Goal: Task Accomplishment & Management: Use online tool/utility

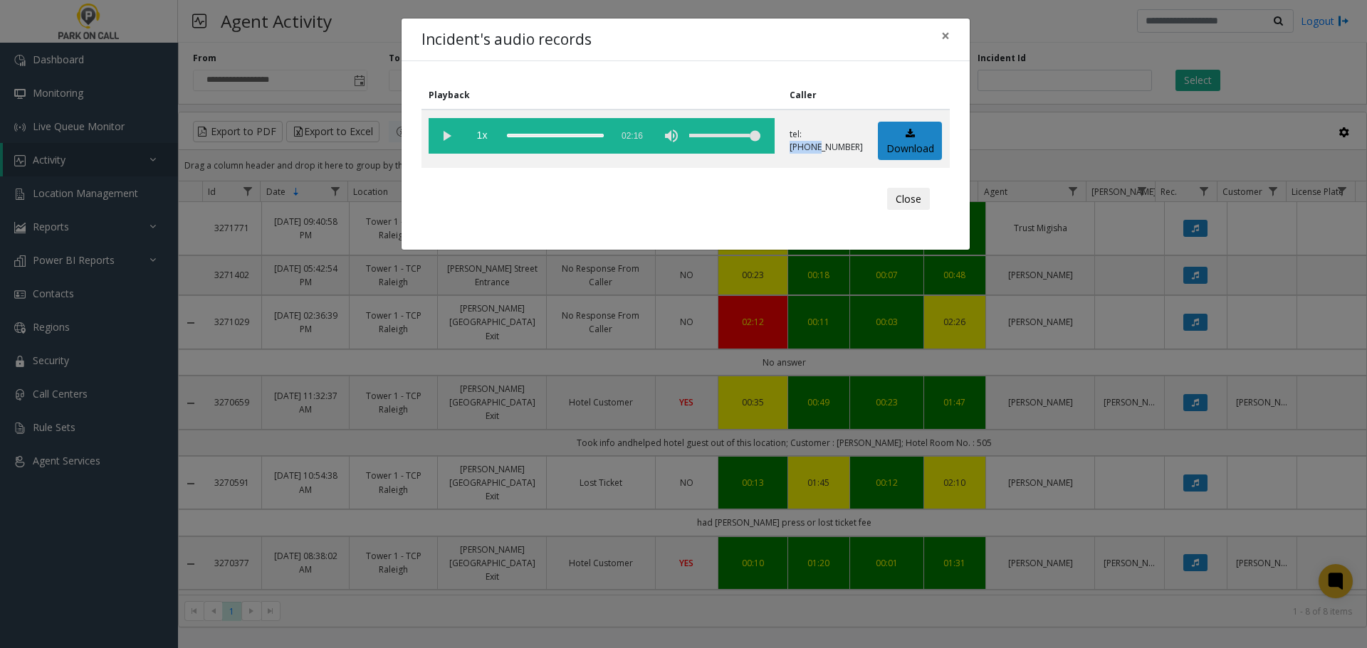
scroll to position [85, 0]
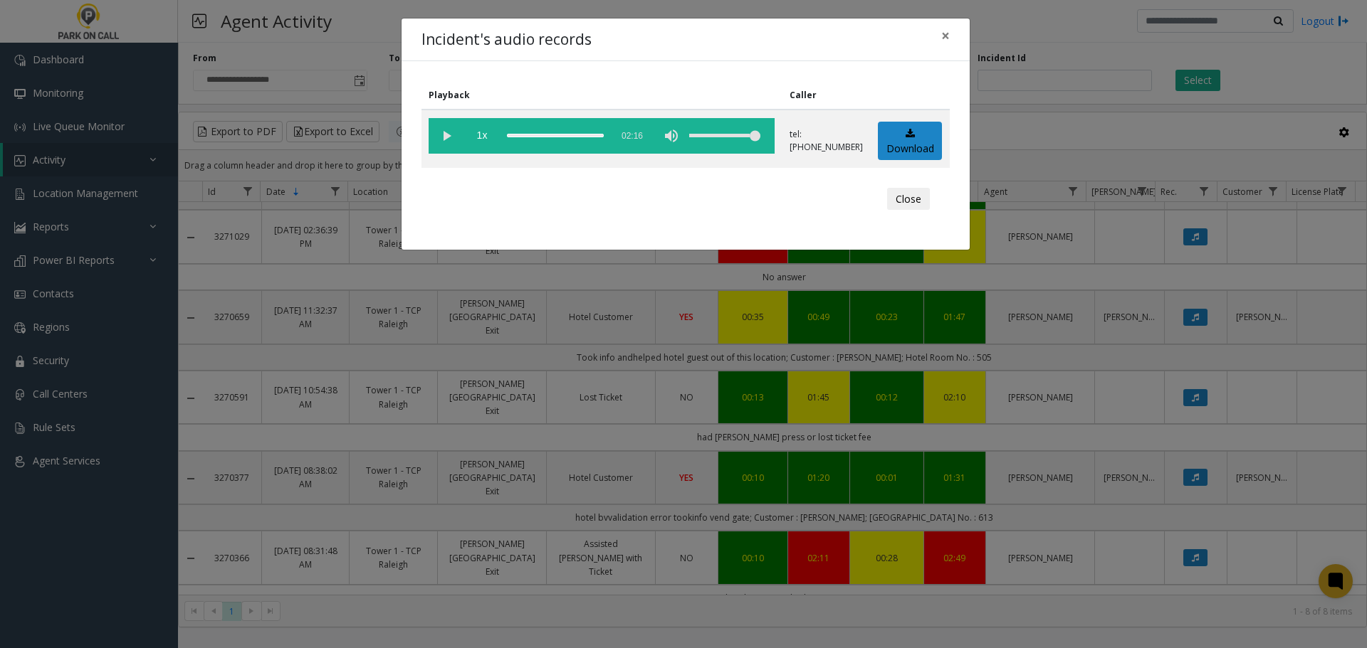
click at [705, 199] on div "Close" at bounding box center [685, 199] width 508 height 43
click at [477, 400] on div "Incident's audio records × Playback Caller 1x 02:16 tel:0030259004 Download Clo…" at bounding box center [683, 324] width 1367 height 648
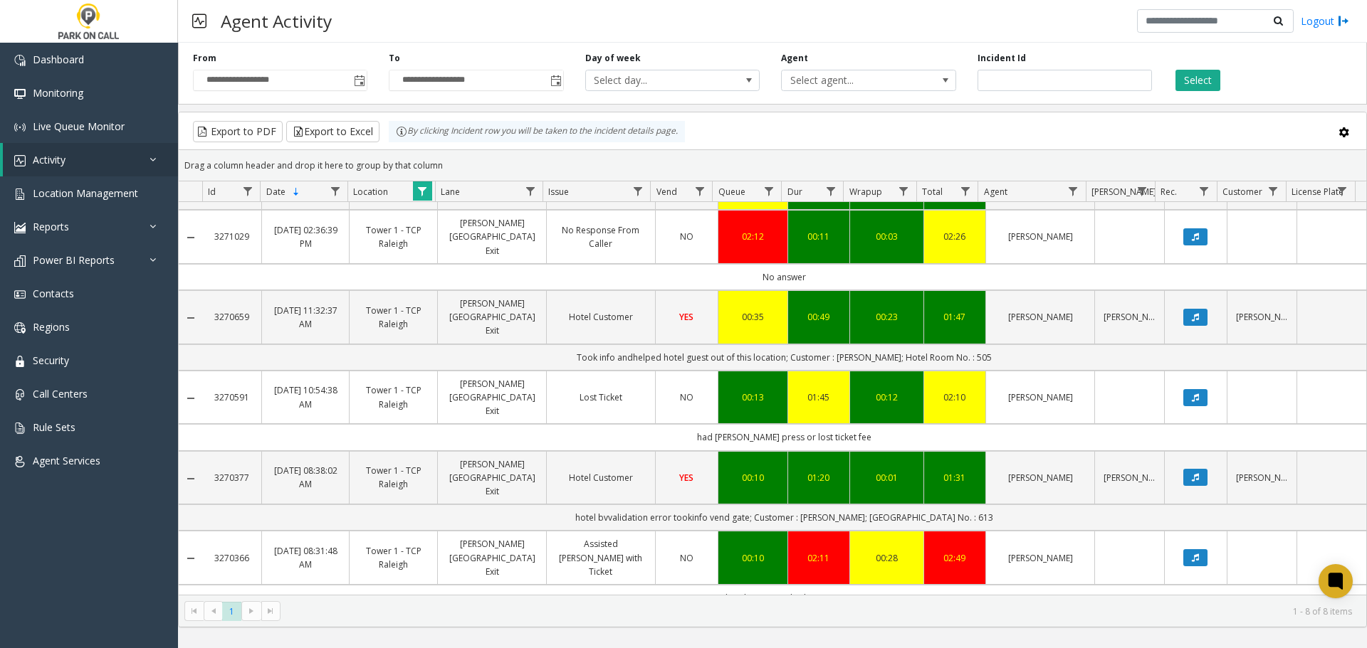
click at [422, 191] on span "Data table" at bounding box center [421, 191] width 11 height 11
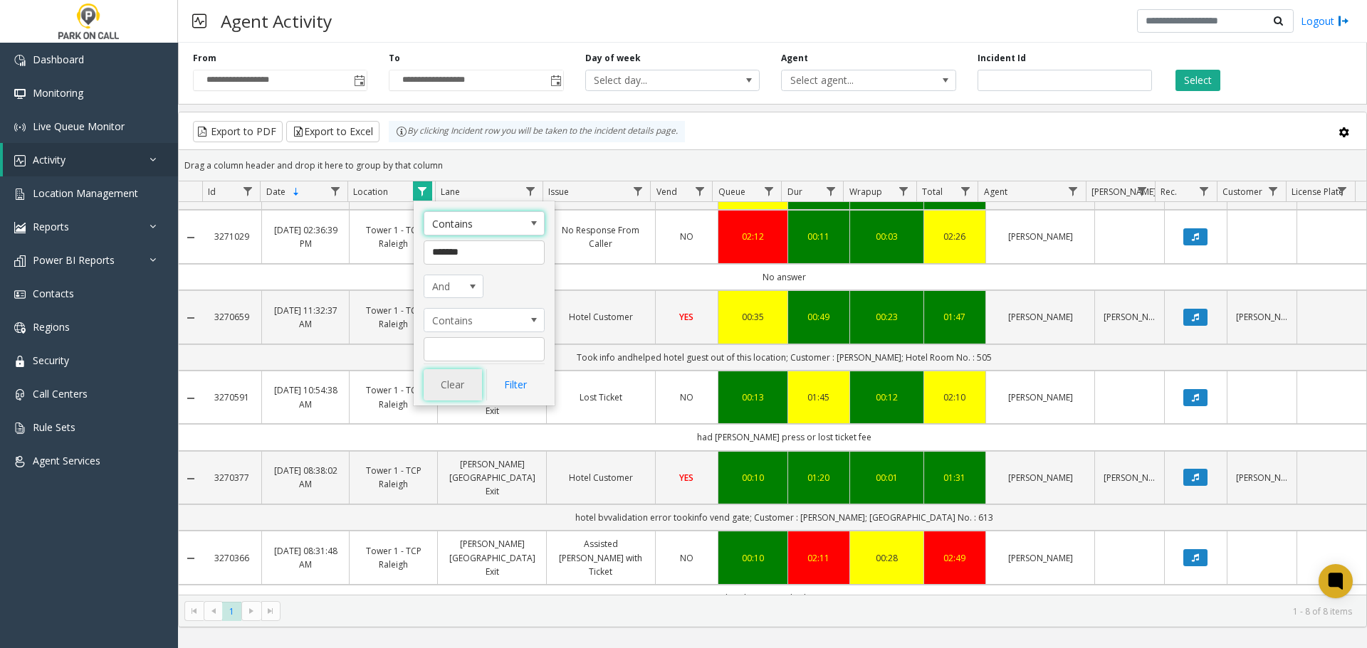
click at [465, 382] on button "Clear" at bounding box center [453, 384] width 58 height 31
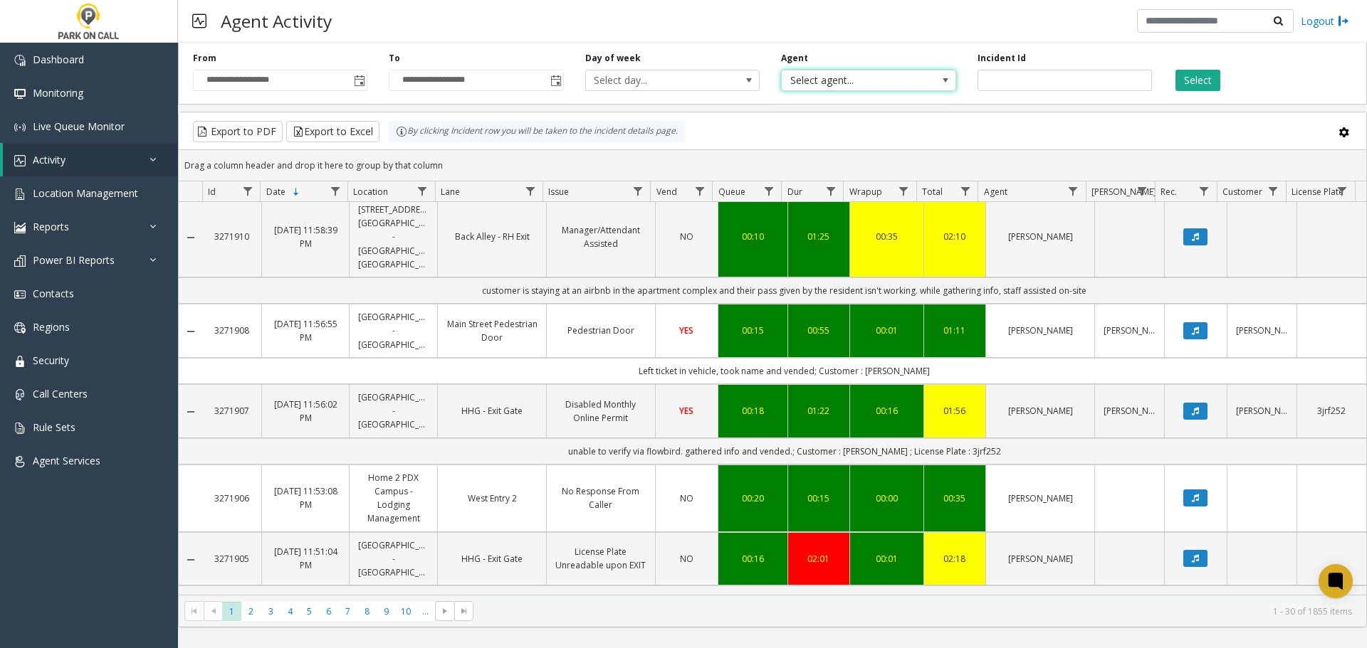
click at [866, 79] on span "Select agent..." at bounding box center [851, 80] width 139 height 20
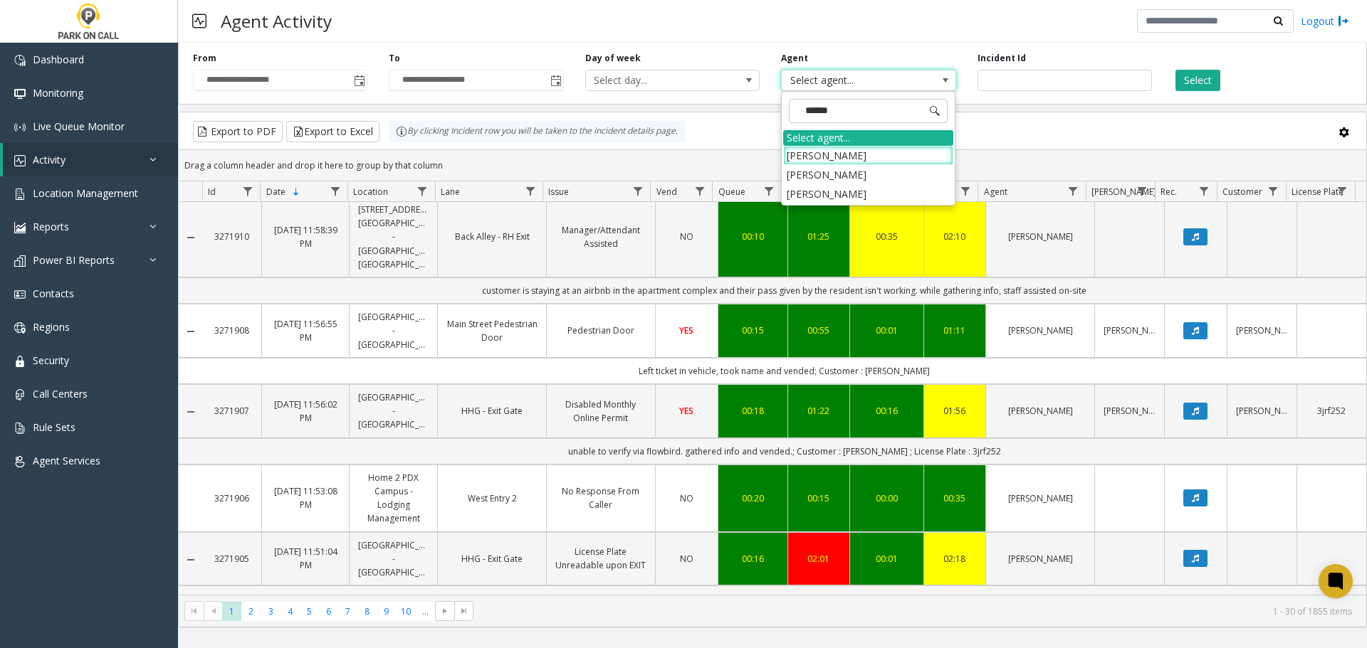
type input "*******"
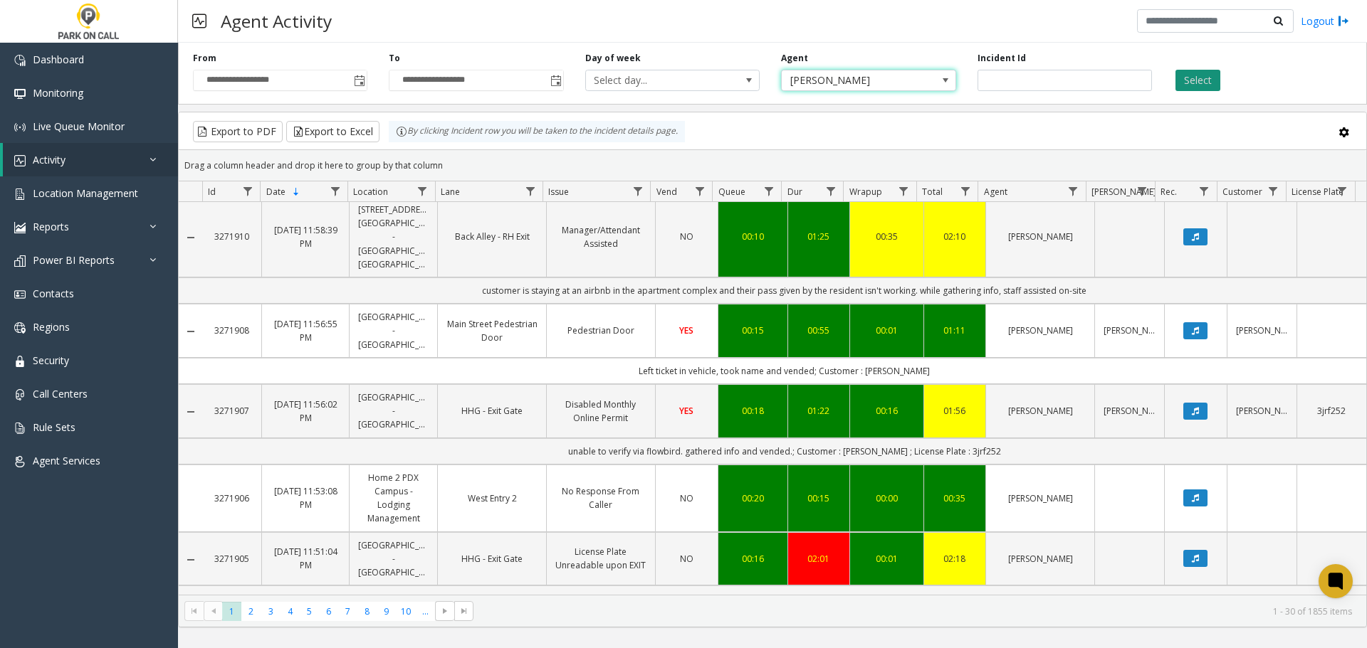
click at [1184, 83] on button "Select" at bounding box center [1197, 80] width 45 height 21
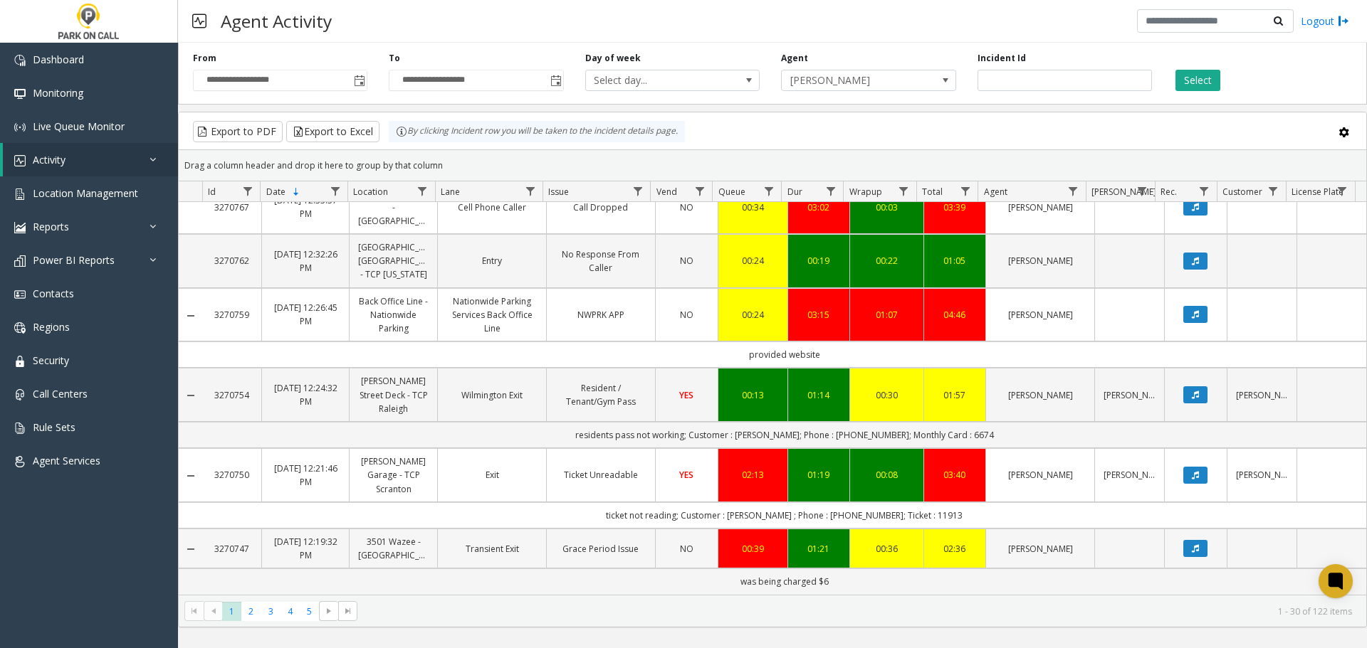
scroll to position [1655, 0]
click at [305, 610] on span "5" at bounding box center [309, 611] width 19 height 19
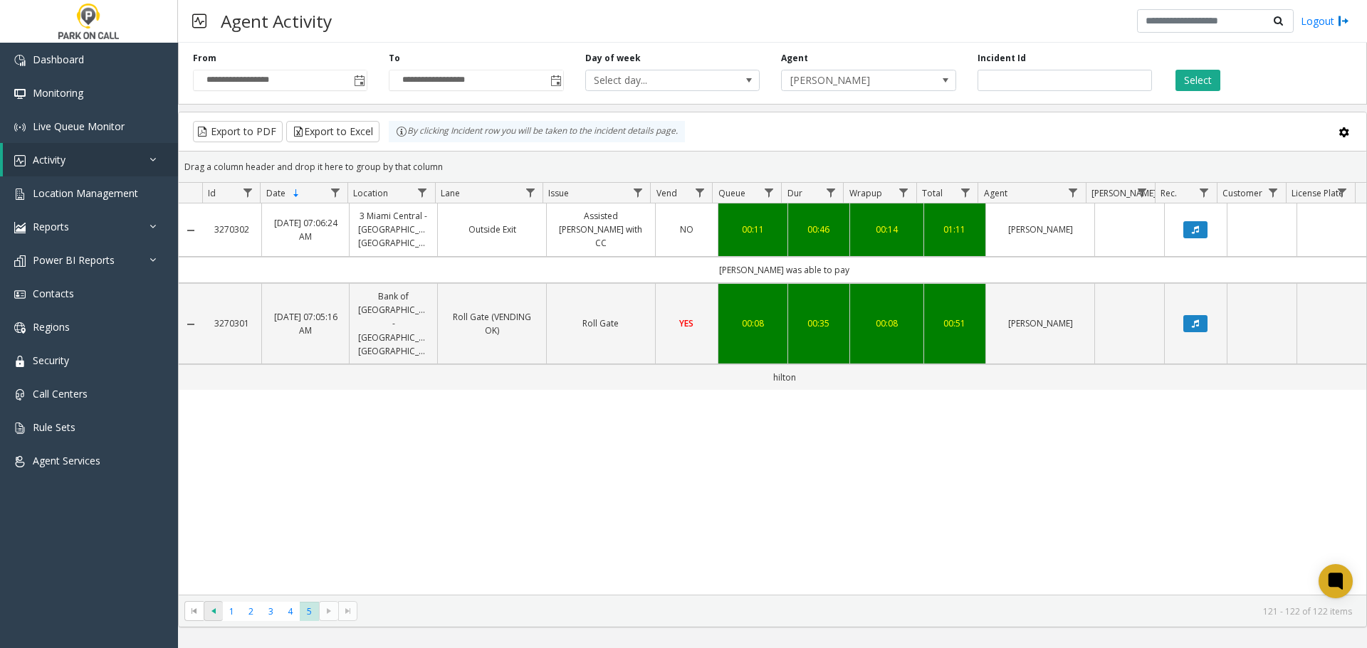
click at [215, 612] on span "Go to the previous page" at bounding box center [213, 611] width 11 height 11
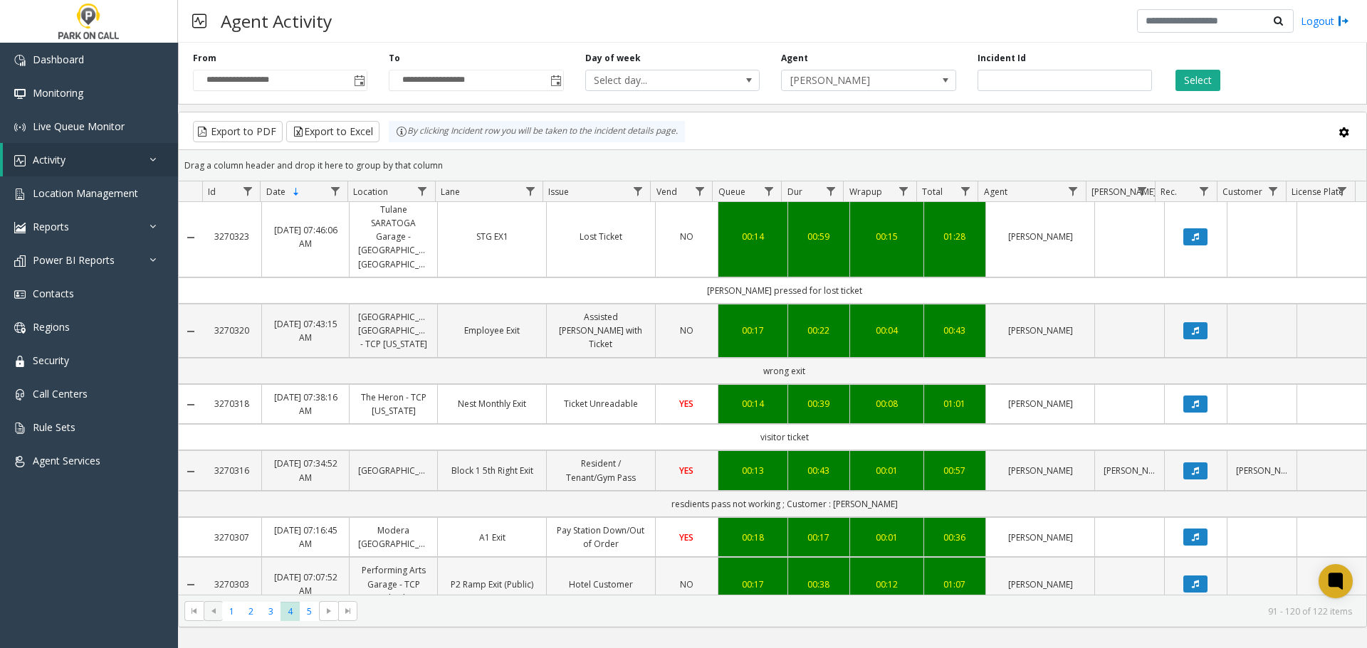
scroll to position [1679, 0]
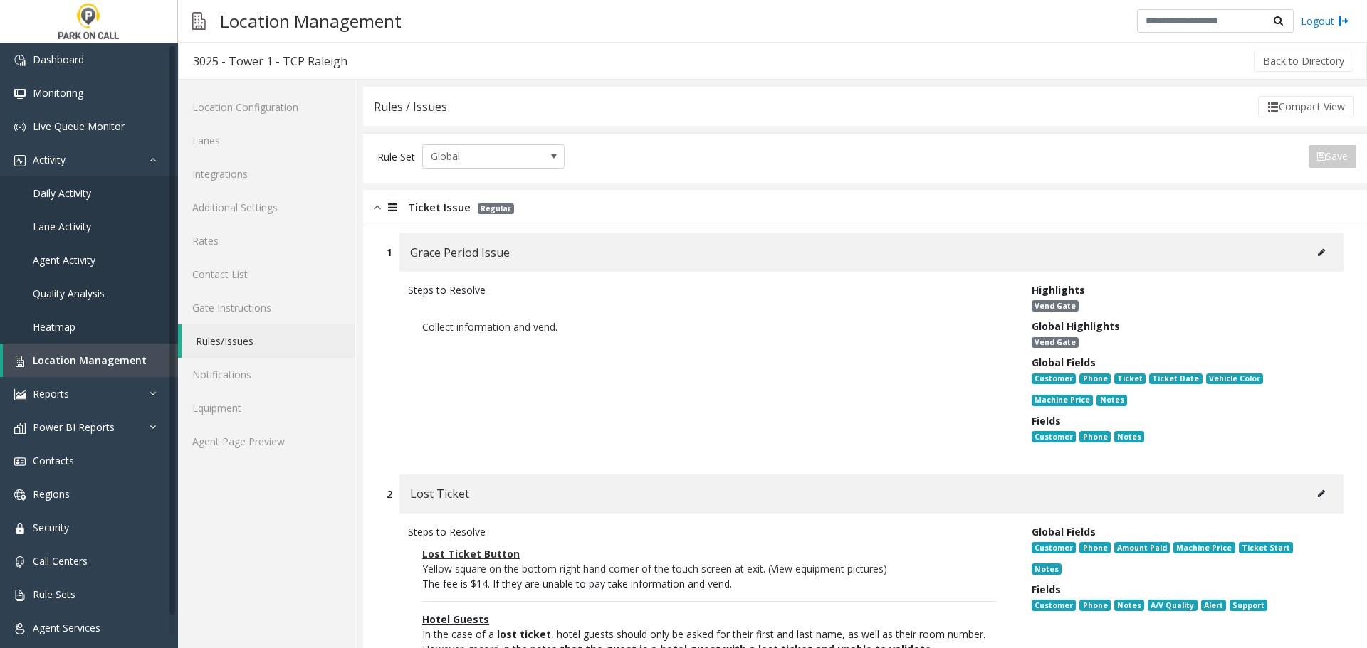
scroll to position [285, 0]
